Goal: Task Accomplishment & Management: Manage account settings

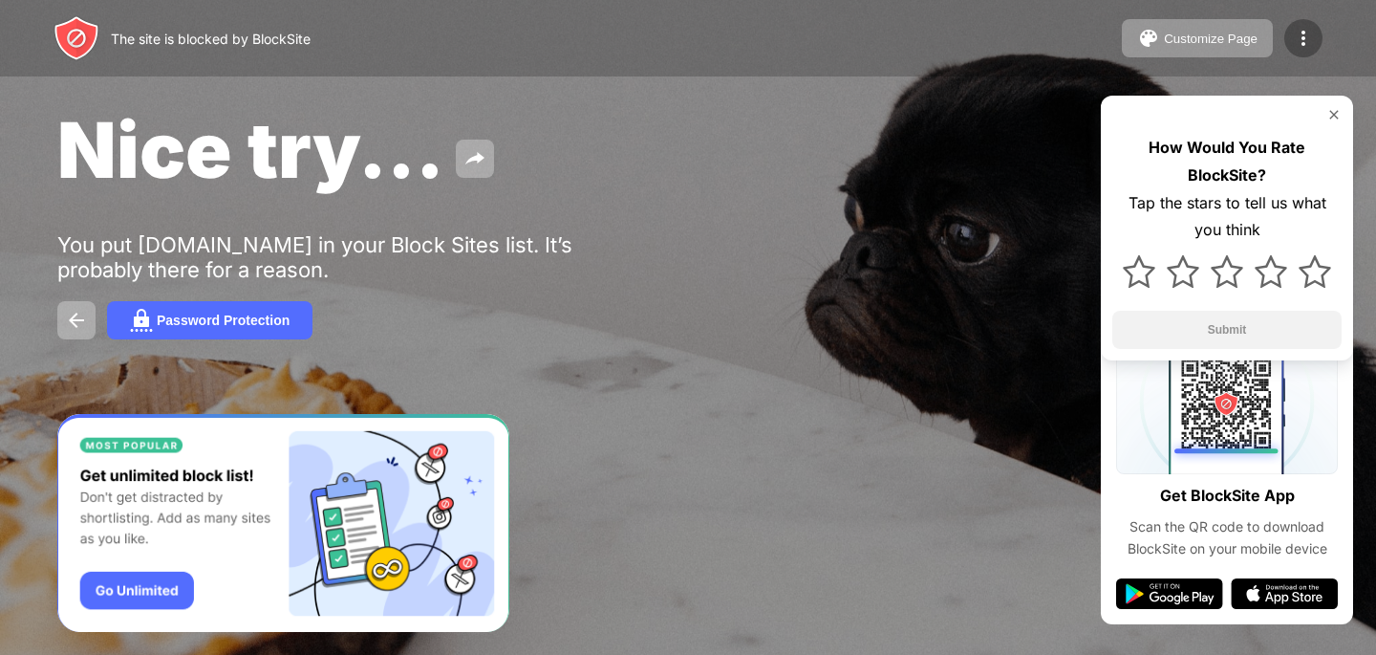
click at [1298, 32] on img at bounding box center [1303, 38] width 23 height 23
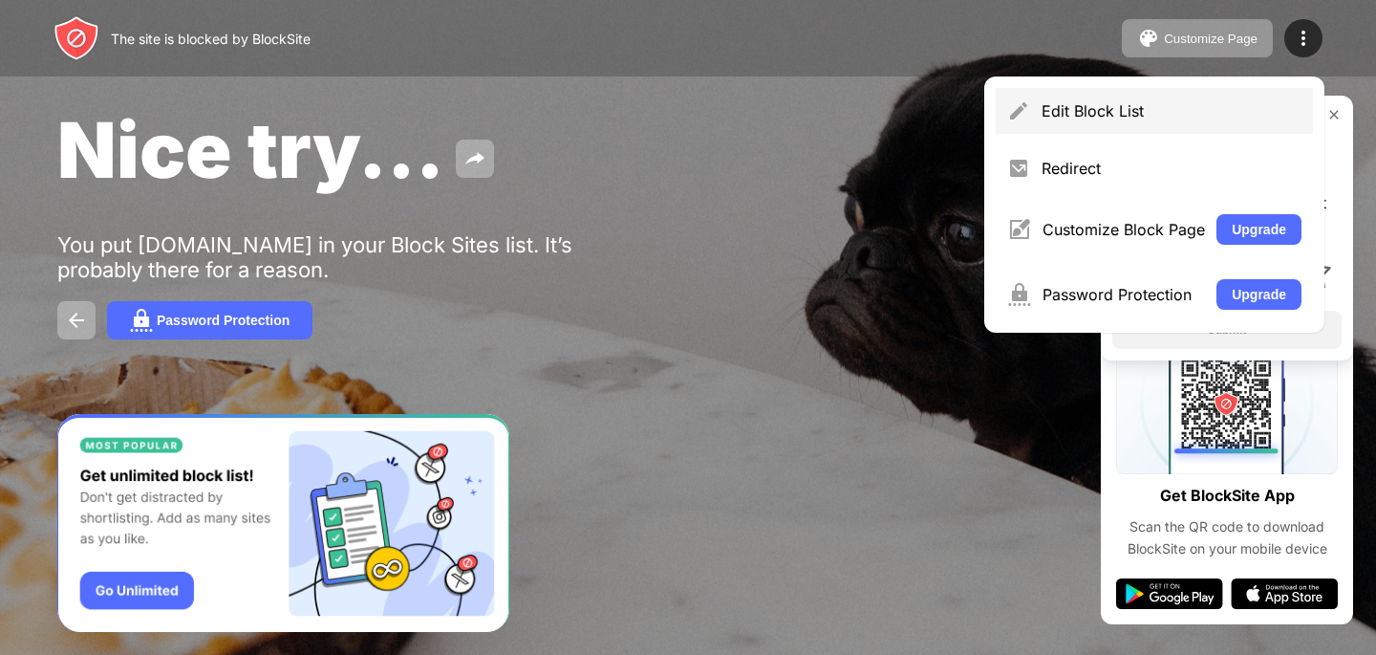
click at [1098, 118] on div "Edit Block List" at bounding box center [1172, 110] width 260 height 19
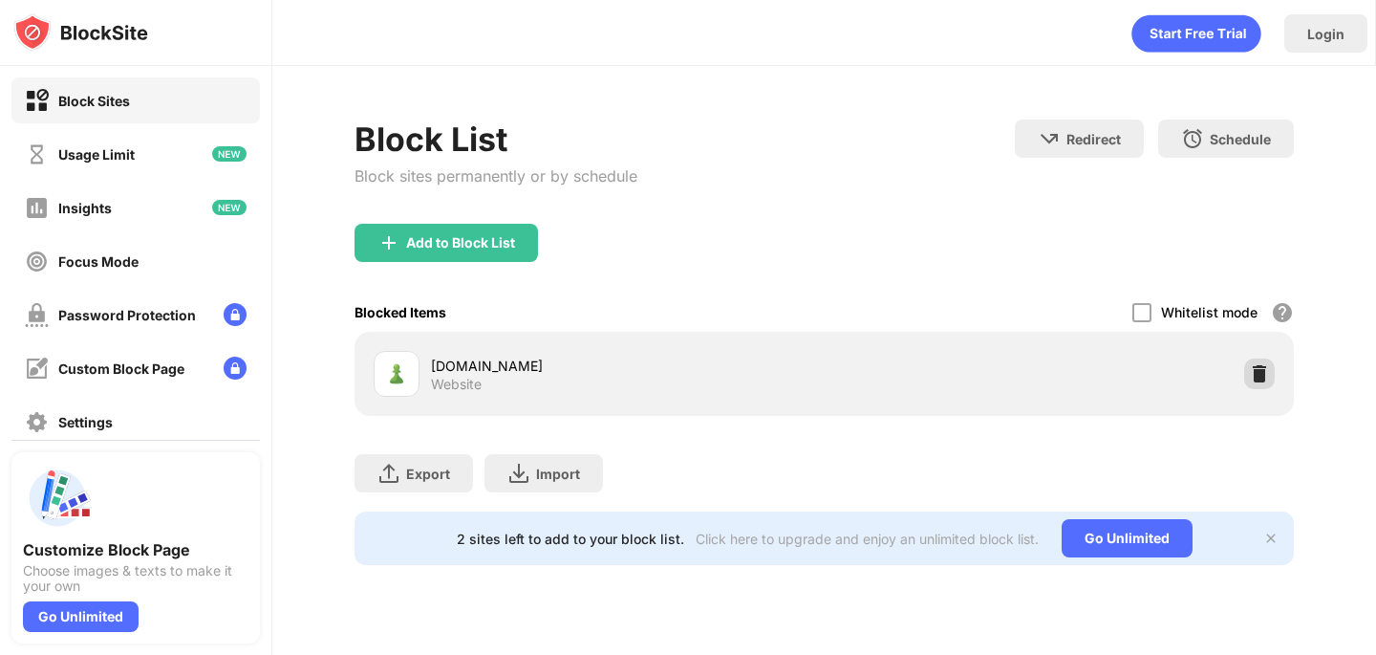
click at [1250, 371] on img at bounding box center [1259, 373] width 19 height 19
